Goal: Information Seeking & Learning: Learn about a topic

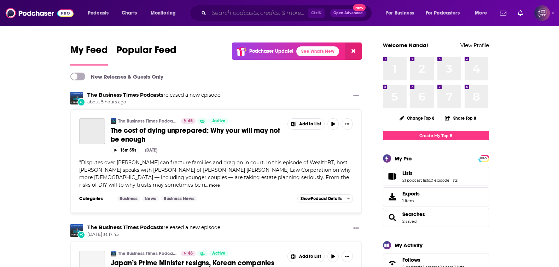
click at [268, 15] on input "Search podcasts, credits, & more..." at bounding box center [258, 12] width 99 height 11
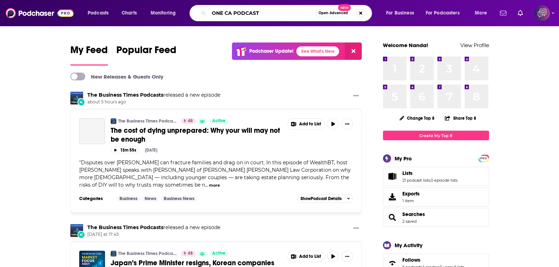
type input "ONE CA PODCAST"
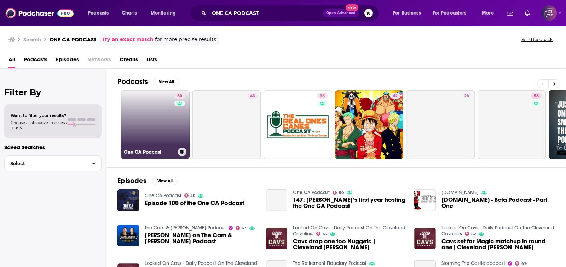
click at [163, 132] on link "50 One CA Podcast" at bounding box center [155, 124] width 69 height 69
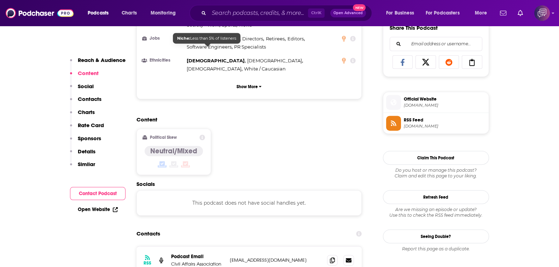
scroll to position [486, 0]
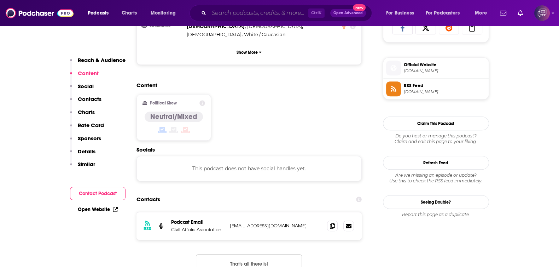
click at [234, 15] on input "Search podcasts, credits, & more..." at bounding box center [258, 12] width 99 height 11
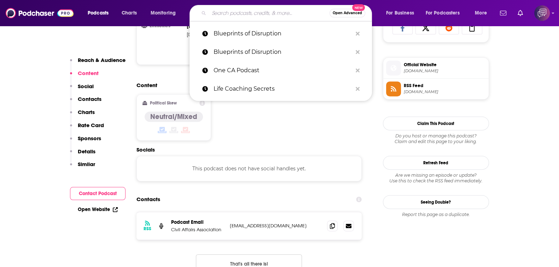
paste input "Raising Daughters"
type input "Raising Daughters"
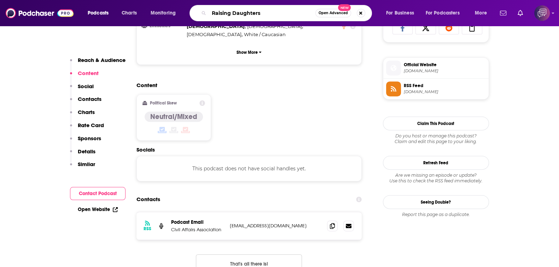
click at [234, 15] on input "Raising Daughters" at bounding box center [262, 12] width 106 height 11
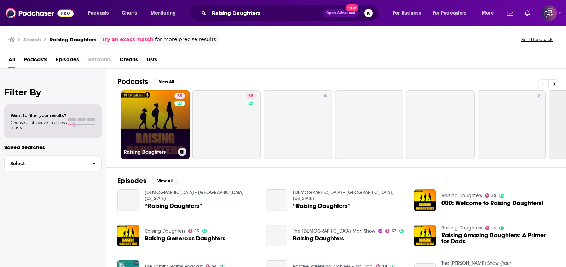
click at [147, 110] on link "55 Raising Daughters" at bounding box center [155, 124] width 69 height 69
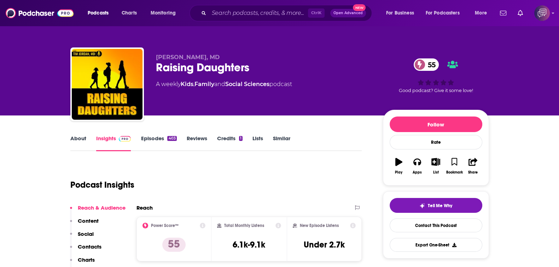
click at [79, 139] on link "About" at bounding box center [78, 143] width 16 height 16
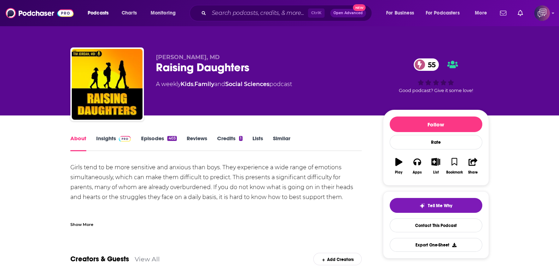
click at [82, 201] on div "Show More" at bounding box center [81, 223] width 23 height 7
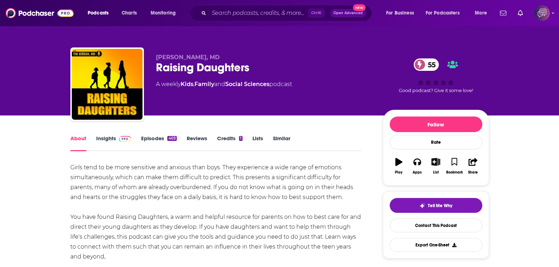
click at [110, 135] on link "Insights" at bounding box center [113, 143] width 35 height 16
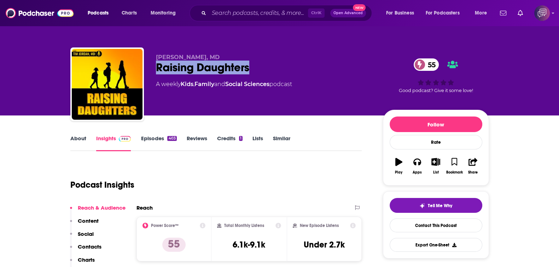
drag, startPoint x: 150, startPoint y: 68, endPoint x: 276, endPoint y: 67, distance: 126.6
click at [276, 67] on div "[PERSON_NAME], MD Raising Daughters 55 A weekly Kids , Family and Social Scienc…" at bounding box center [279, 85] width 419 height 76
copy h2 "Raising Daughters"
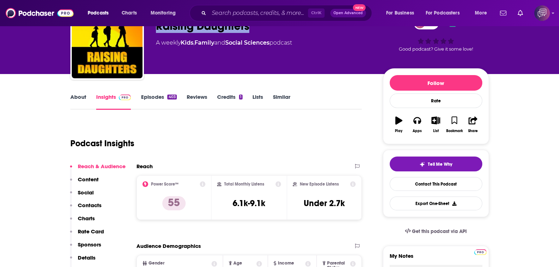
scroll to position [88, 0]
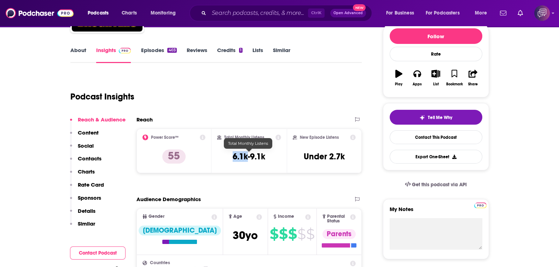
drag, startPoint x: 233, startPoint y: 153, endPoint x: 247, endPoint y: 154, distance: 14.5
click at [247, 154] on div "Total Monthly Listens 6.1k-9.1k" at bounding box center [249, 150] width 64 height 33
copy h3 "6.1k"
drag, startPoint x: 331, startPoint y: 153, endPoint x: 356, endPoint y: 152, distance: 25.5
click at [356, 152] on div "New Episode Listens Under 2.7k" at bounding box center [324, 150] width 75 height 45
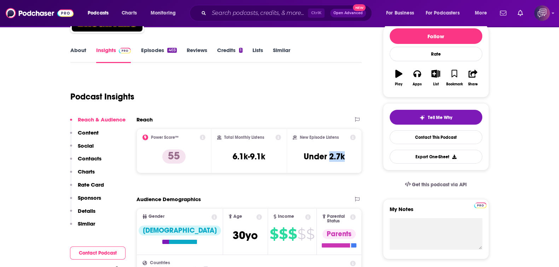
copy h3 "2.7k"
click at [236, 11] on input "Search podcasts, credits, & more..." at bounding box center [258, 12] width 99 height 11
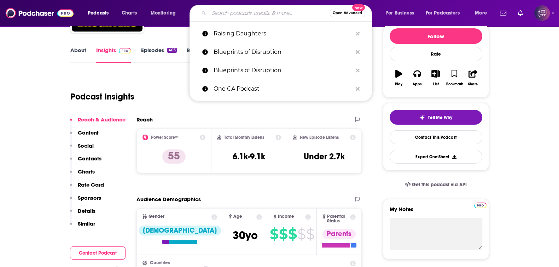
paste input "Bitch Is A Bad Word"
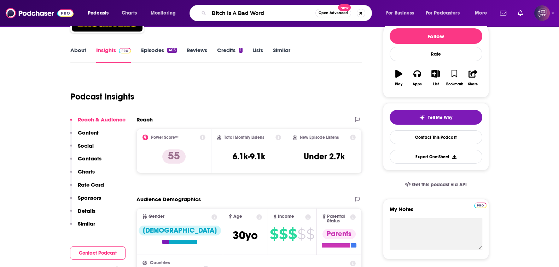
type input "Bitch Is A Bad Word"
click at [334, 10] on button "Open Advanced New" at bounding box center [333, 13] width 36 height 8
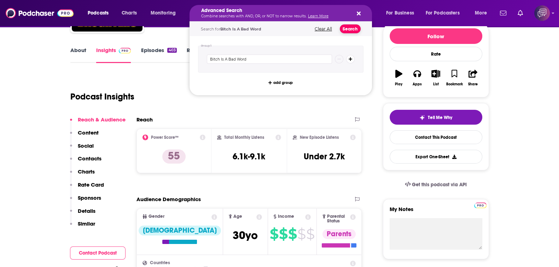
click at [348, 31] on button "Search" at bounding box center [350, 28] width 21 height 9
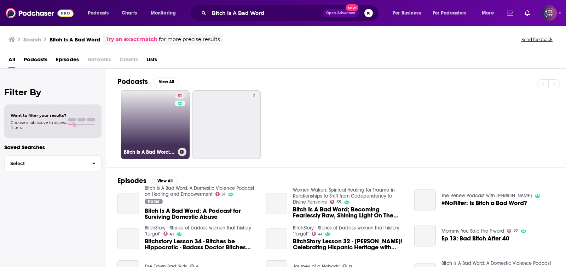
click at [163, 121] on link "51 Bitch Is A Bad Word: A Domestic Violence Podcast on Healing and Empowerment" at bounding box center [155, 124] width 69 height 69
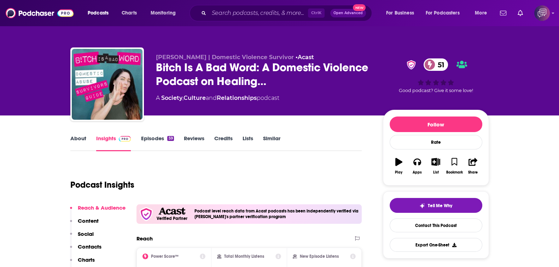
click at [85, 142] on link "About" at bounding box center [78, 143] width 16 height 16
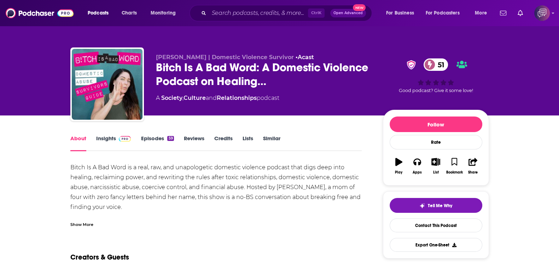
click at [99, 144] on link "Insights" at bounding box center [113, 143] width 35 height 16
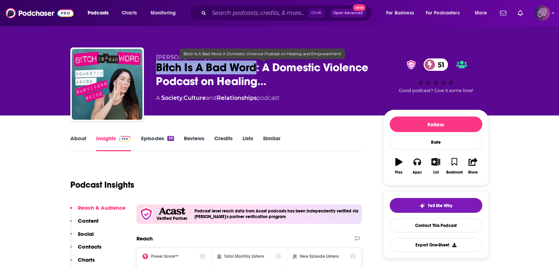
drag, startPoint x: 154, startPoint y: 67, endPoint x: 256, endPoint y: 68, distance: 102.2
click at [256, 68] on div "[PERSON_NAME] | Domestic Violence Survivor • Acast Bitch Is A Bad Word: A Domes…" at bounding box center [279, 85] width 419 height 76
copy h2 "Bitch Is A Bad Word"
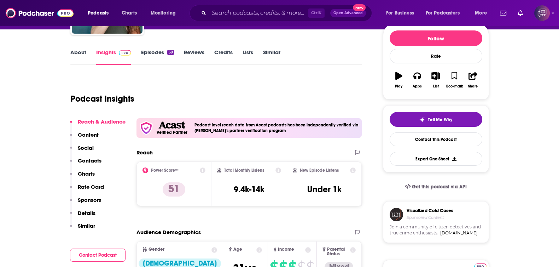
scroll to position [88, 0]
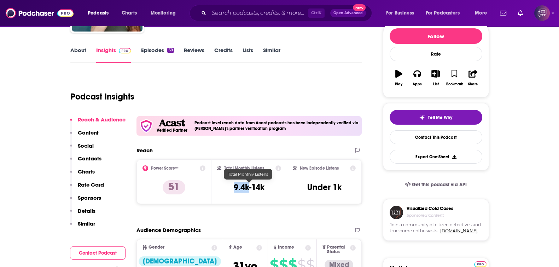
drag, startPoint x: 229, startPoint y: 182, endPoint x: 248, endPoint y: 186, distance: 19.5
click at [248, 186] on div "Total Monthly Listens 9.4k-14k" at bounding box center [249, 181] width 64 height 33
copy h3 "9.4k"
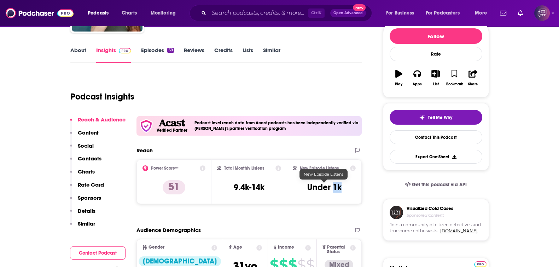
drag, startPoint x: 333, startPoint y: 187, endPoint x: 345, endPoint y: 187, distance: 12.0
click at [345, 187] on div "New Episode Listens Under 1k" at bounding box center [324, 181] width 63 height 33
click at [227, 13] on input "Search podcasts, credits, & more..." at bounding box center [258, 12] width 99 height 11
paste input "Pocket Sized Pep Talks"
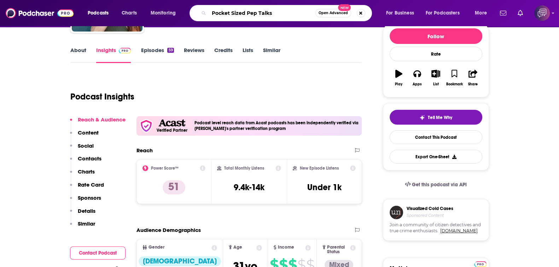
type input "Pocket Sized Pep Talks"
click at [334, 12] on span "Open Advanced" at bounding box center [333, 13] width 29 height 4
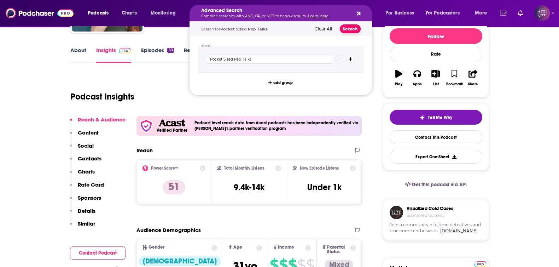
click at [346, 28] on button "Search" at bounding box center [350, 28] width 21 height 9
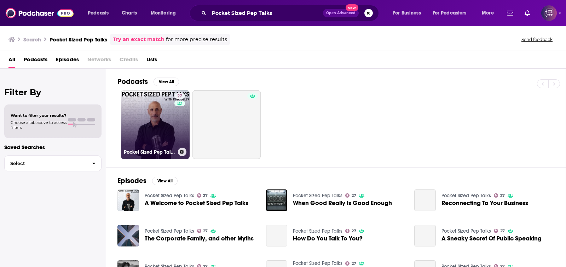
click at [142, 116] on link "27 Pocket Sized Pep Talks" at bounding box center [155, 124] width 69 height 69
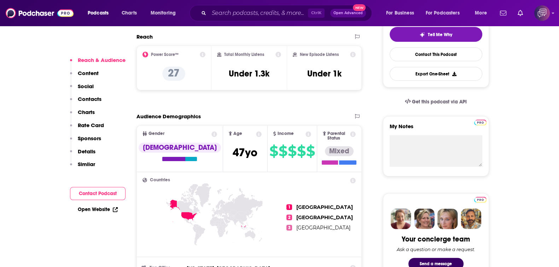
scroll to position [133, 0]
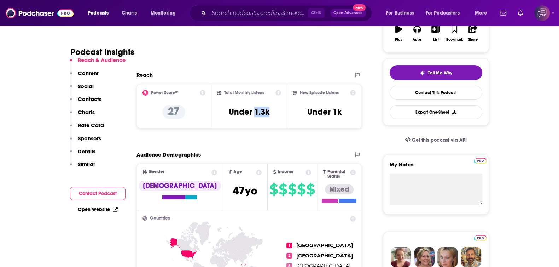
drag, startPoint x: 254, startPoint y: 110, endPoint x: 272, endPoint y: 110, distance: 17.7
click at [272, 110] on div "Total Monthly Listens Under 1.3k" at bounding box center [249, 106] width 64 height 33
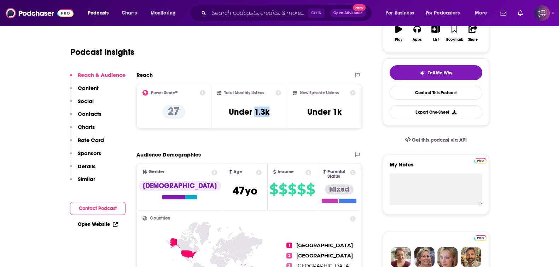
scroll to position [0, 0]
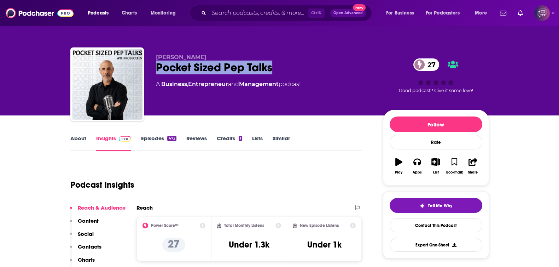
drag, startPoint x: 151, startPoint y: 70, endPoint x: 297, endPoint y: 64, distance: 145.8
click at [297, 64] on div "[PERSON_NAME] Pocket Sized Pep Talks 27 A Business , Entrepreneur and Managemen…" at bounding box center [279, 85] width 419 height 76
